Goal: Task Accomplishment & Management: Manage account settings

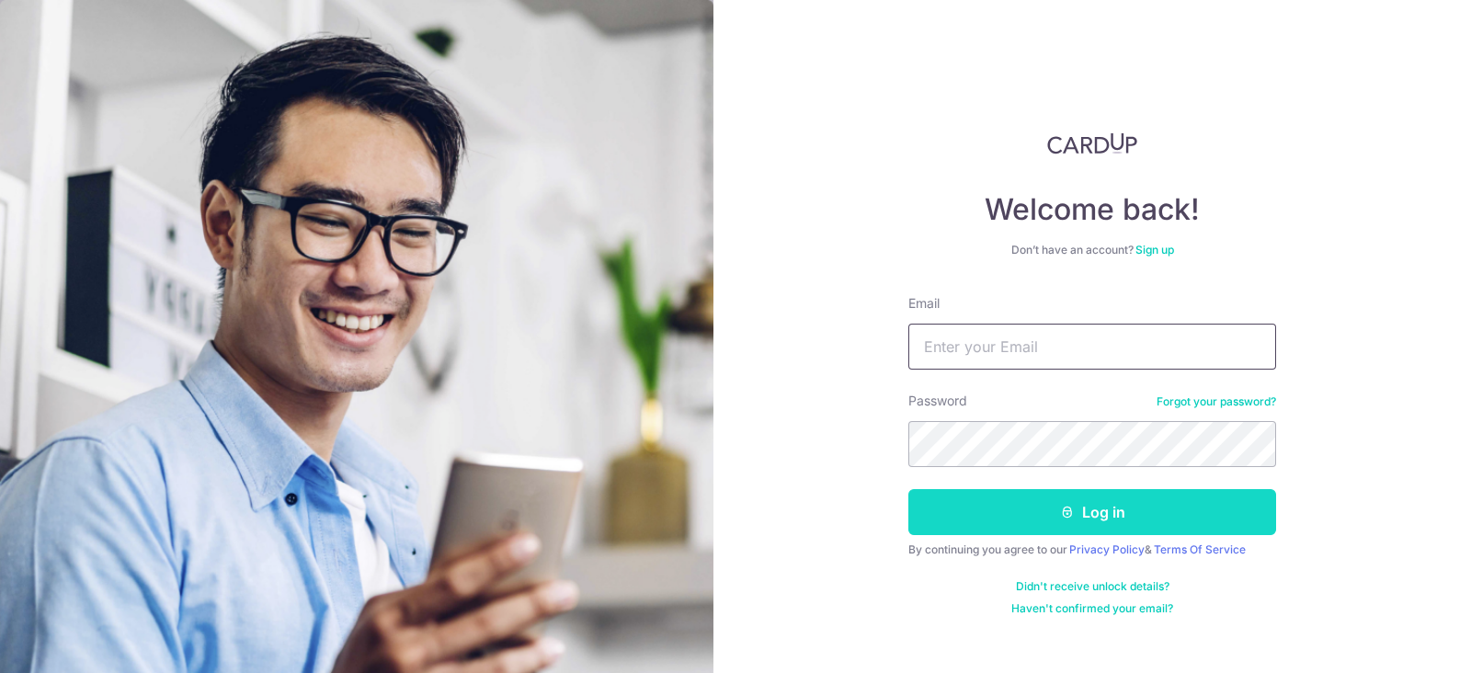
type input "[EMAIL_ADDRESS][DOMAIN_NAME]"
click at [1107, 502] on button "Log in" at bounding box center [1092, 512] width 368 height 46
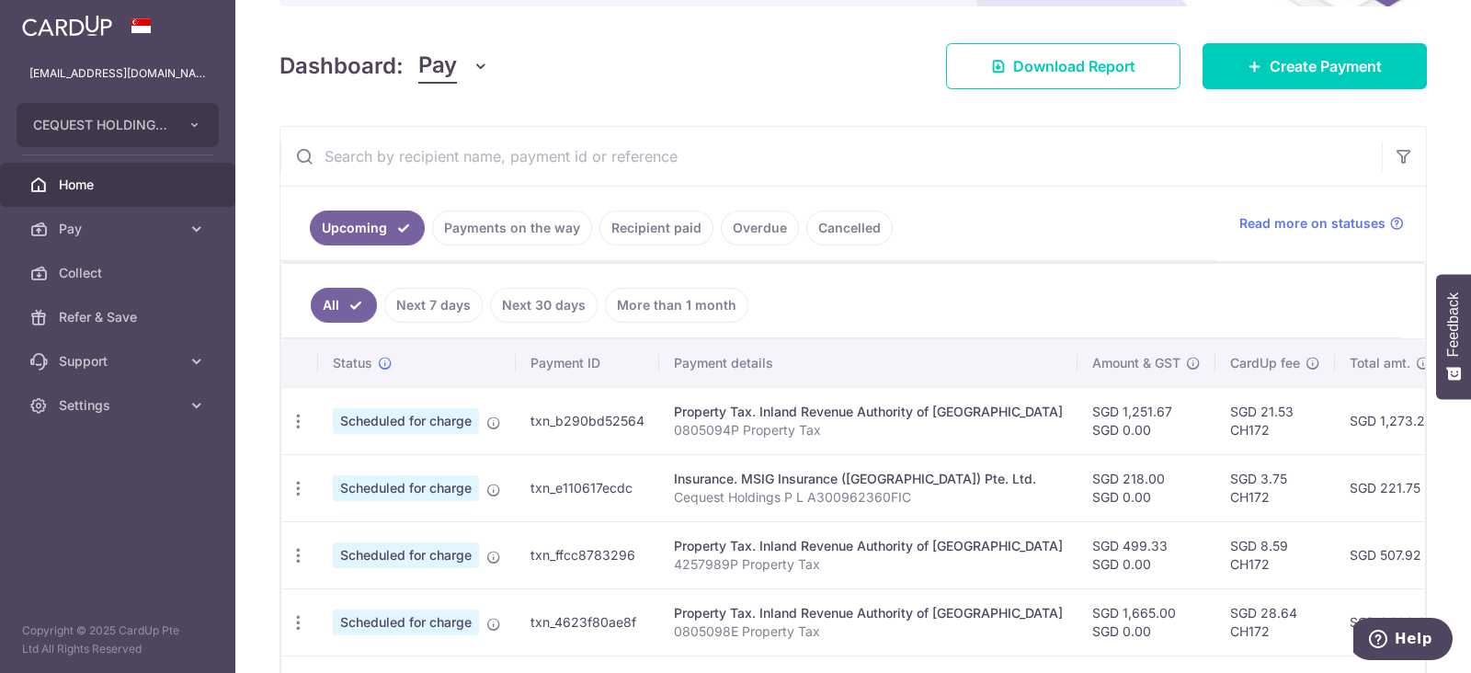
scroll to position [345, 0]
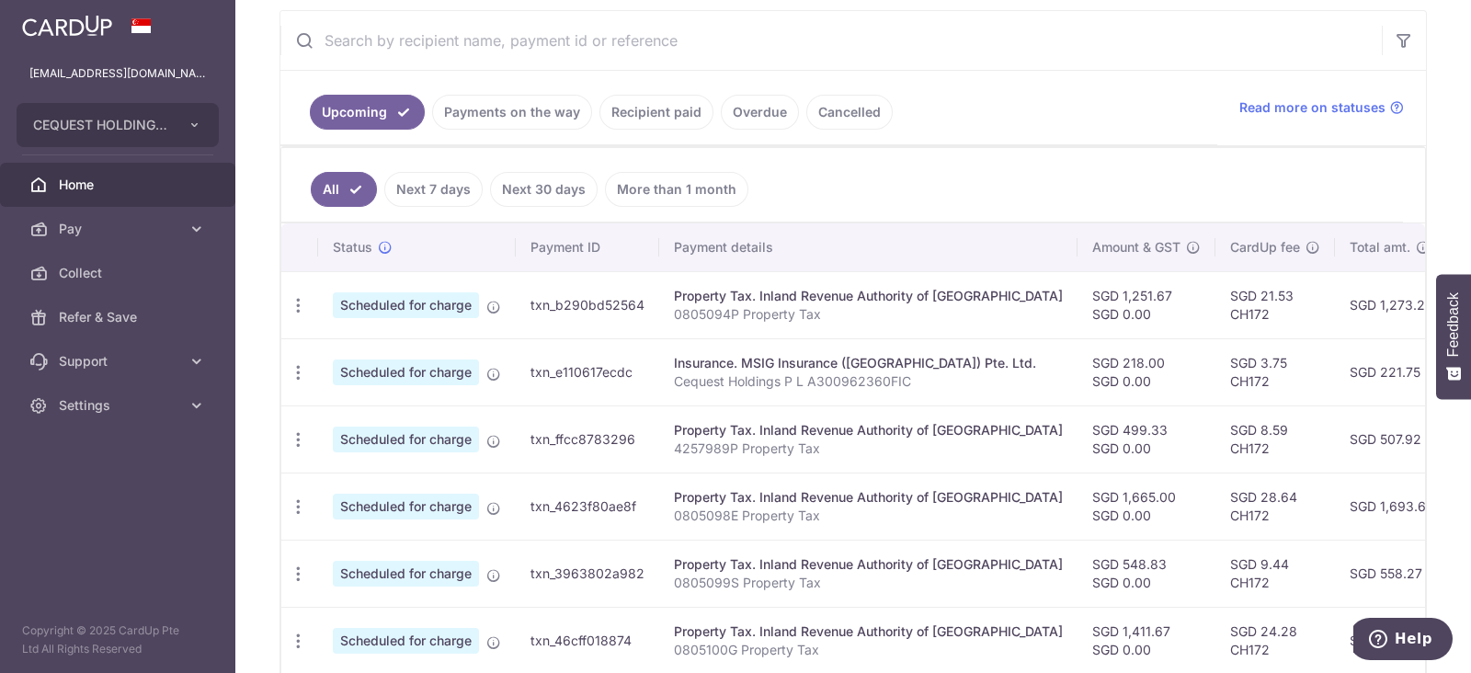
click at [625, 109] on link "Recipient paid" at bounding box center [657, 112] width 114 height 35
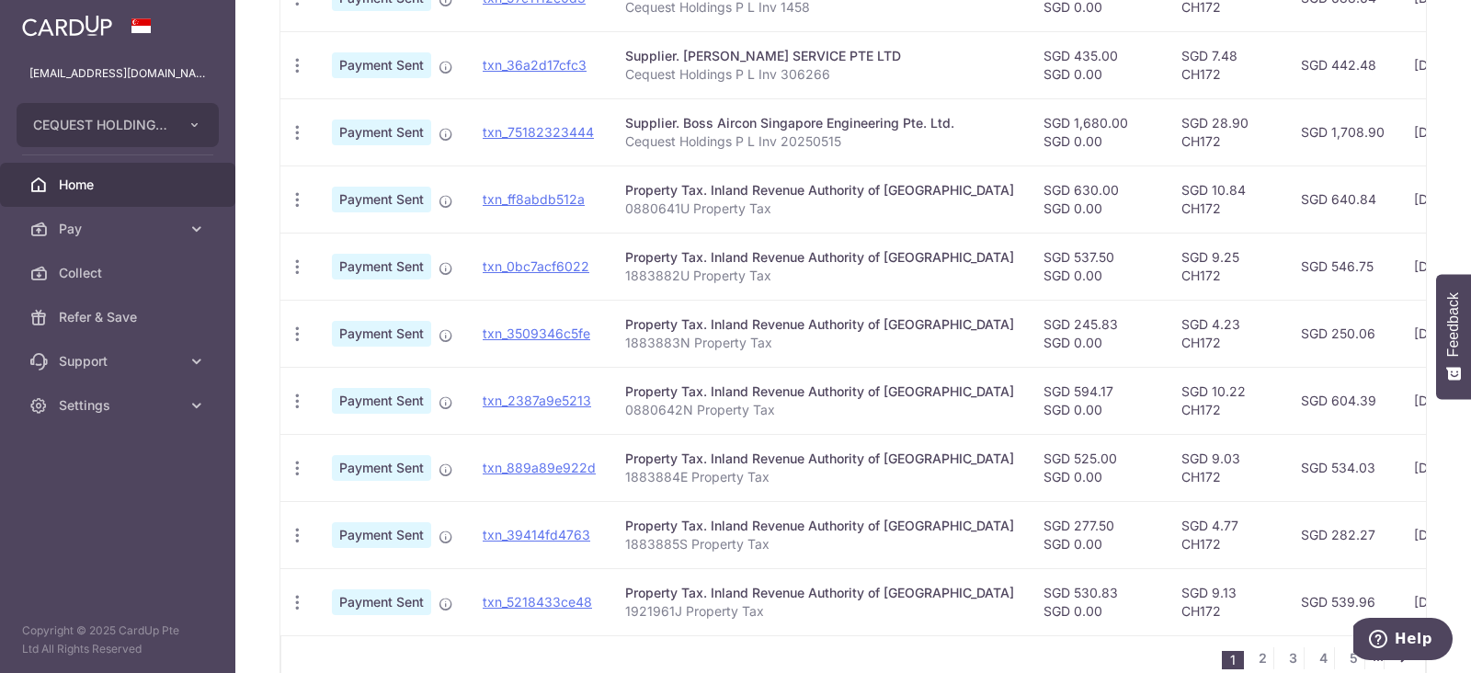
scroll to position [679, 0]
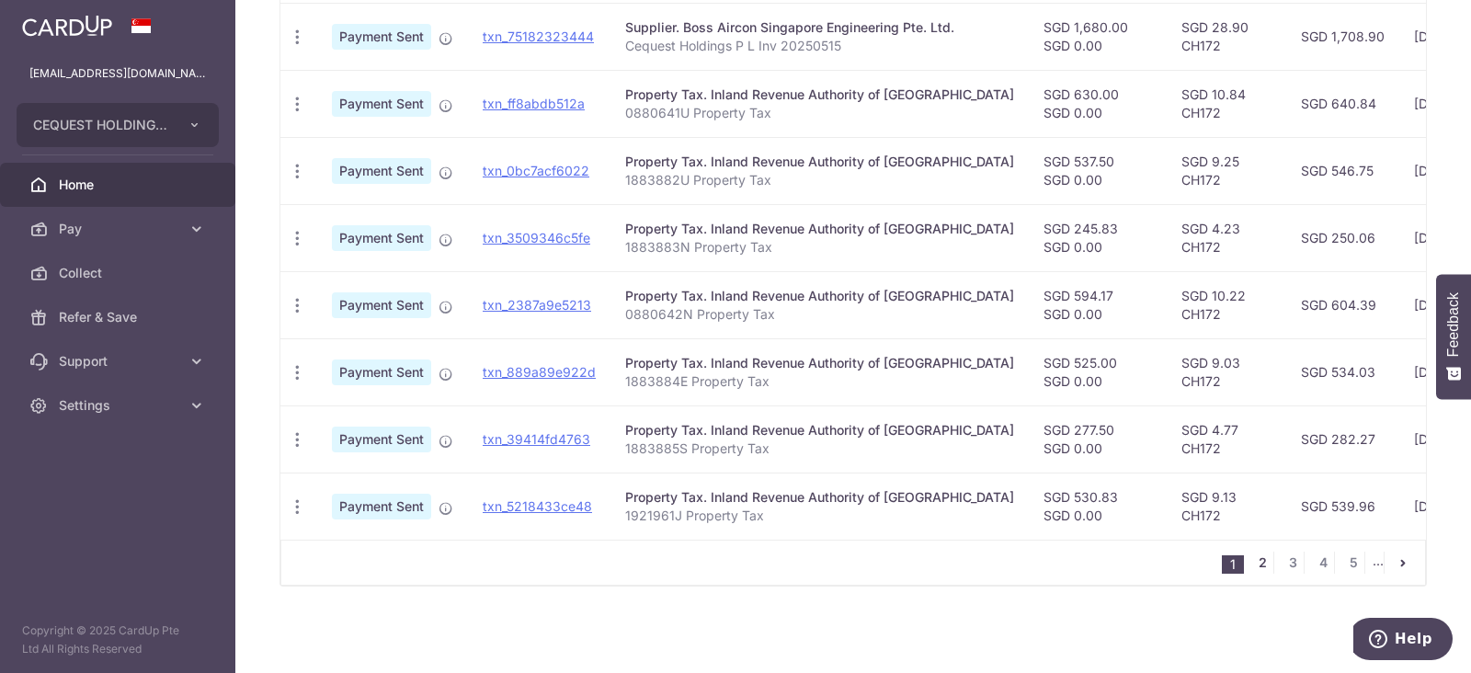
click at [1251, 567] on link "2" at bounding box center [1262, 563] width 22 height 22
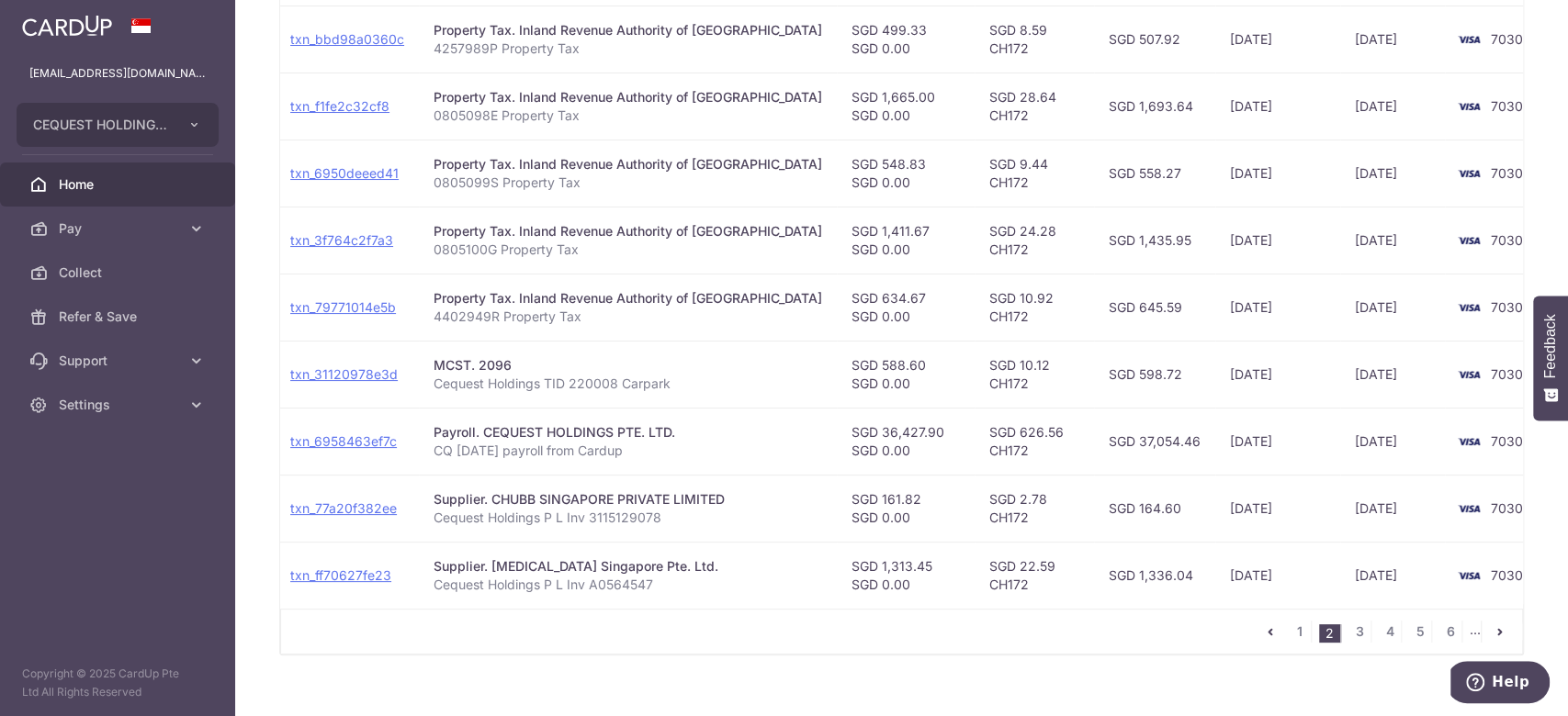
scroll to position [634, 0]
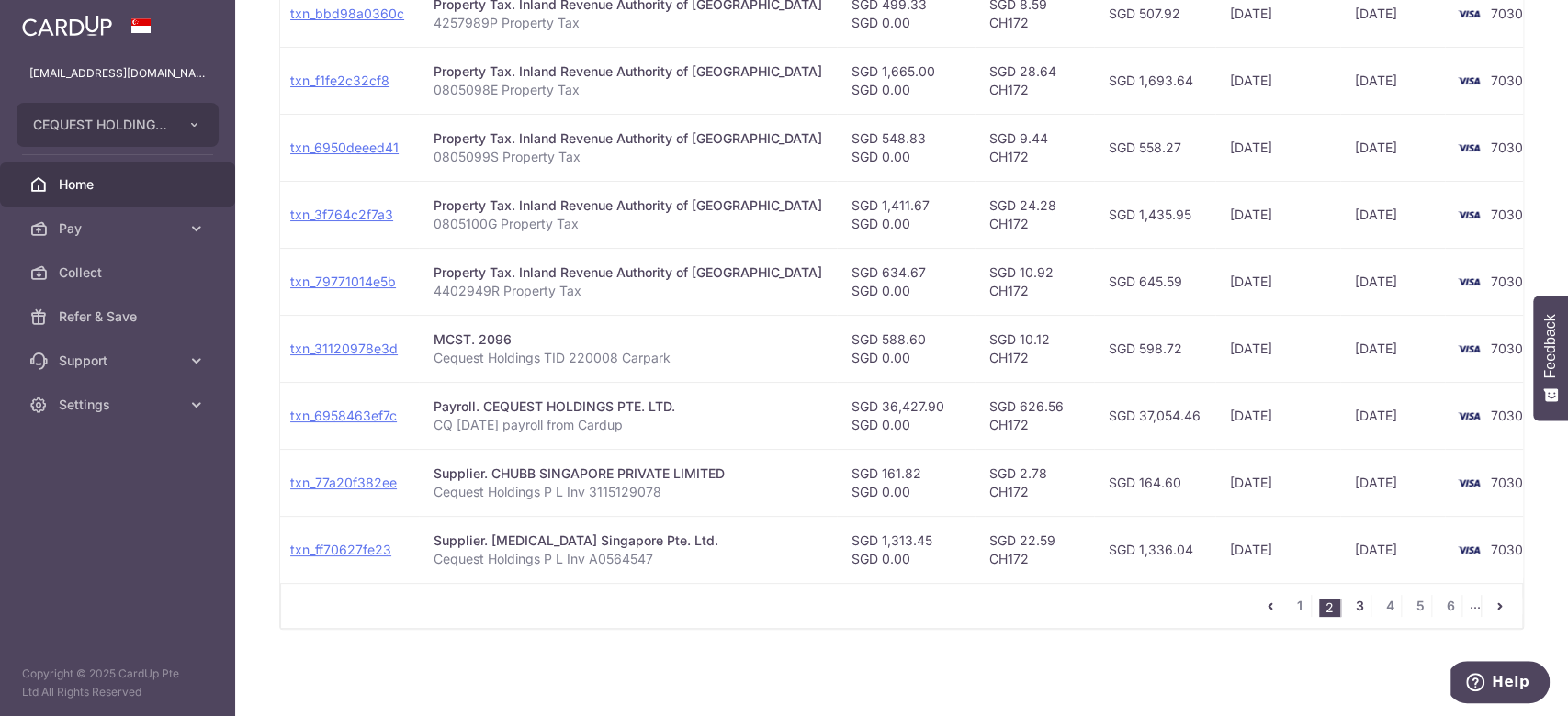
click at [1348, 607] on link "3" at bounding box center [1359, 606] width 22 height 22
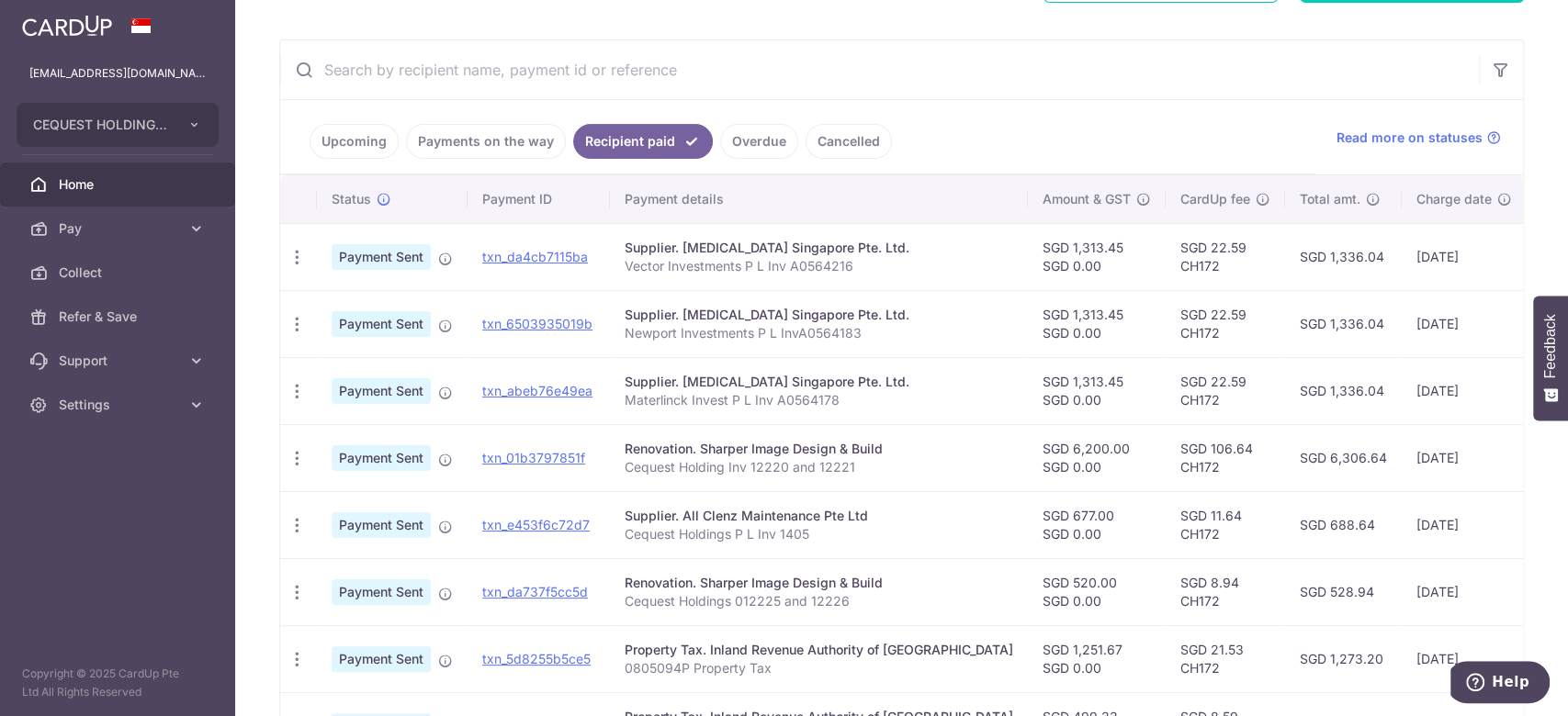
scroll to position [0, 0]
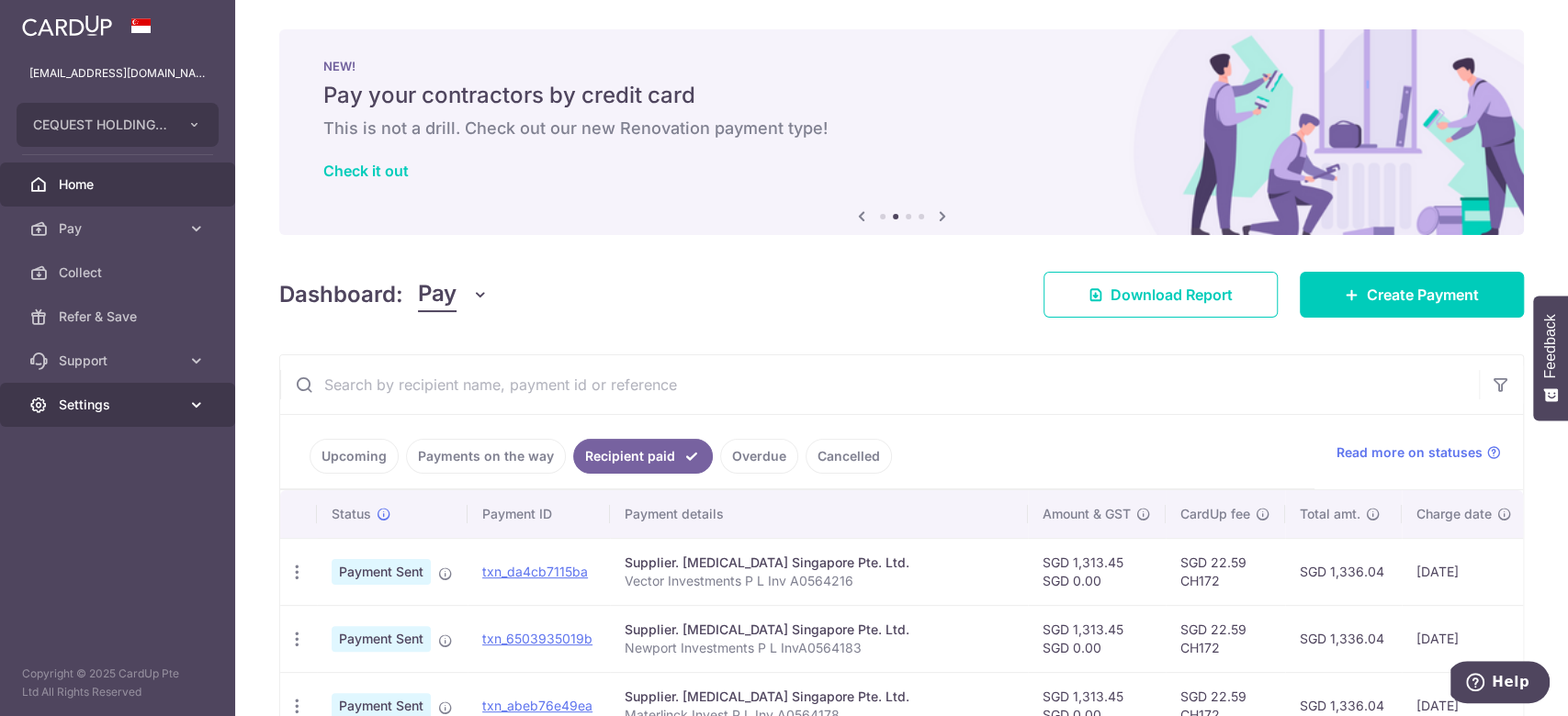
click at [148, 414] on link "Settings" at bounding box center [117, 404] width 235 height 44
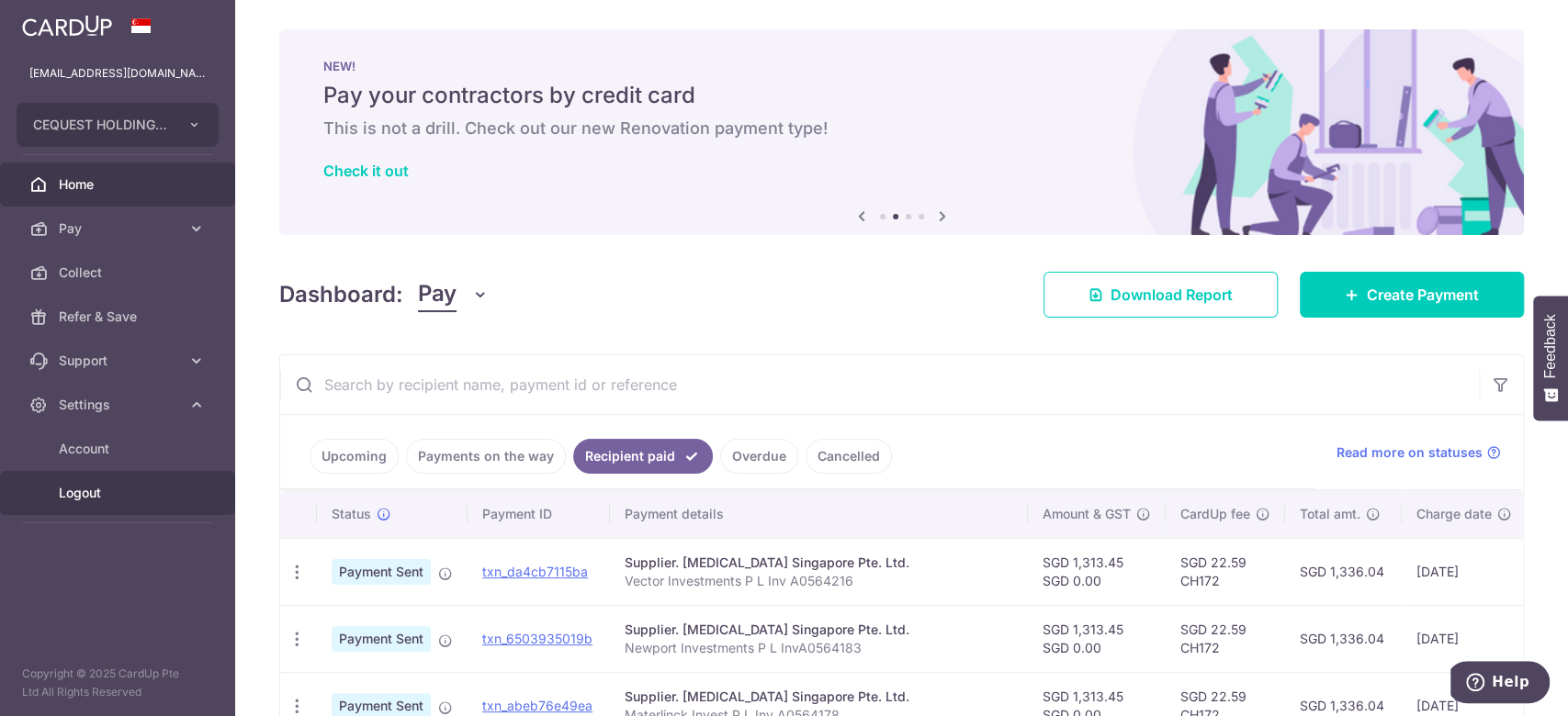
click at [90, 486] on span "Logout" at bounding box center [119, 493] width 121 height 18
